Goal: Use online tool/utility: Utilize a website feature to perform a specific function

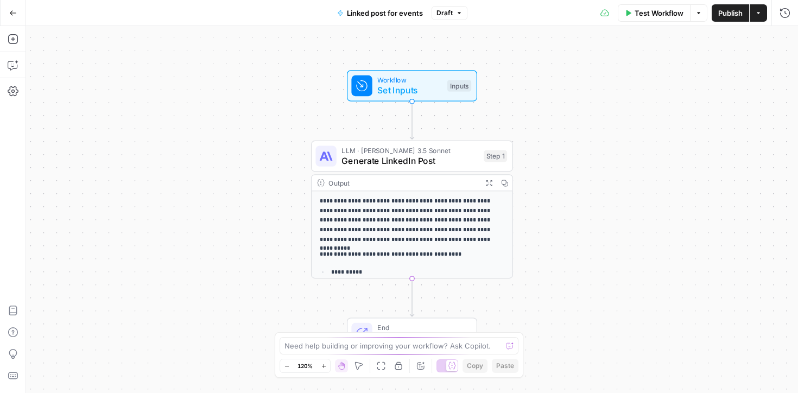
click at [409, 221] on p "**********" at bounding box center [413, 221] width 186 height 48
click at [408, 168] on div "LLM · [PERSON_NAME] 3.5 Sonnet Generate LinkedIn Post Step 1" at bounding box center [412, 157] width 202 height 32
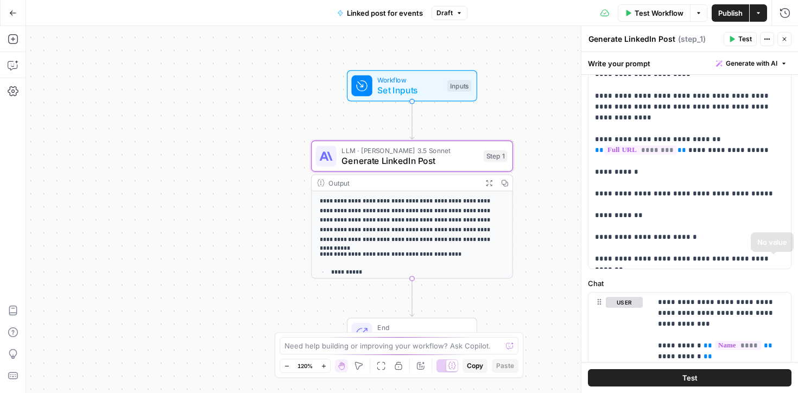
scroll to position [128, 0]
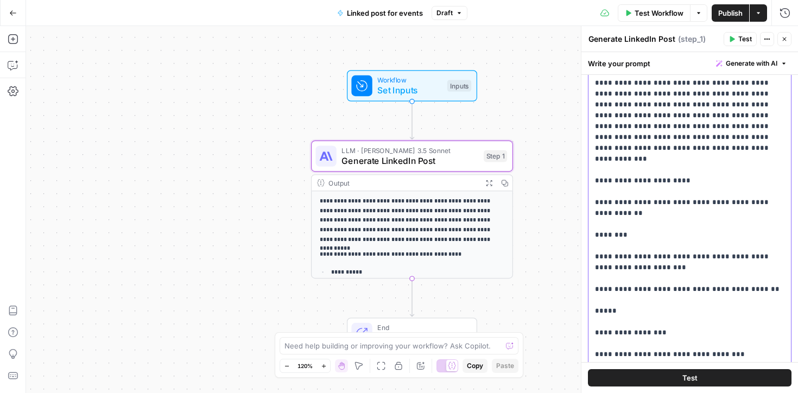
scroll to position [0, 0]
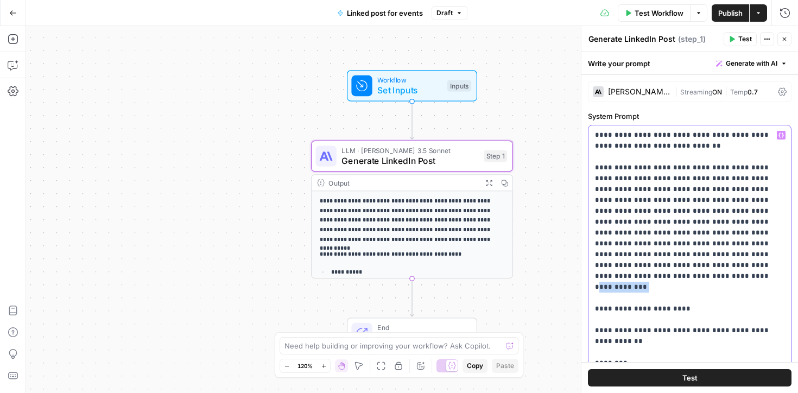
drag, startPoint x: 698, startPoint y: 274, endPoint x: 642, endPoint y: 264, distance: 57.3
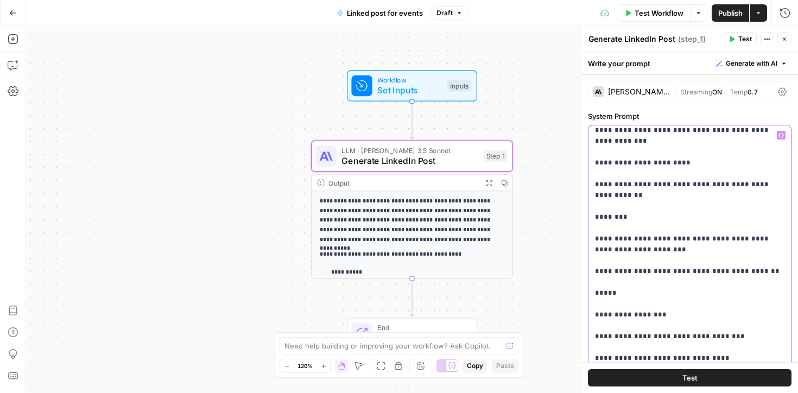
scroll to position [146, 0]
